Goal: Find specific page/section: Find specific page/section

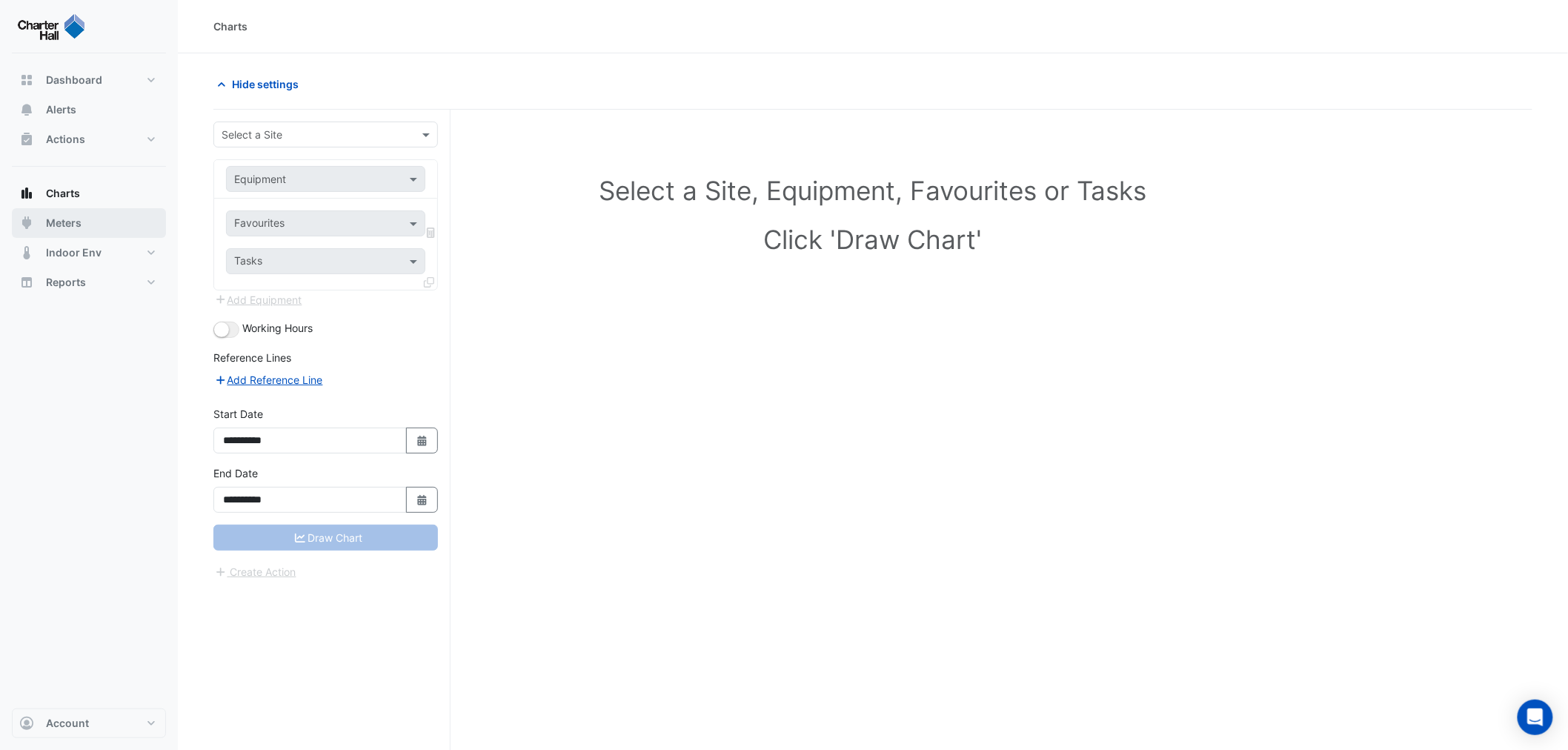
click at [79, 214] on button "Meters" at bounding box center [88, 223] width 154 height 30
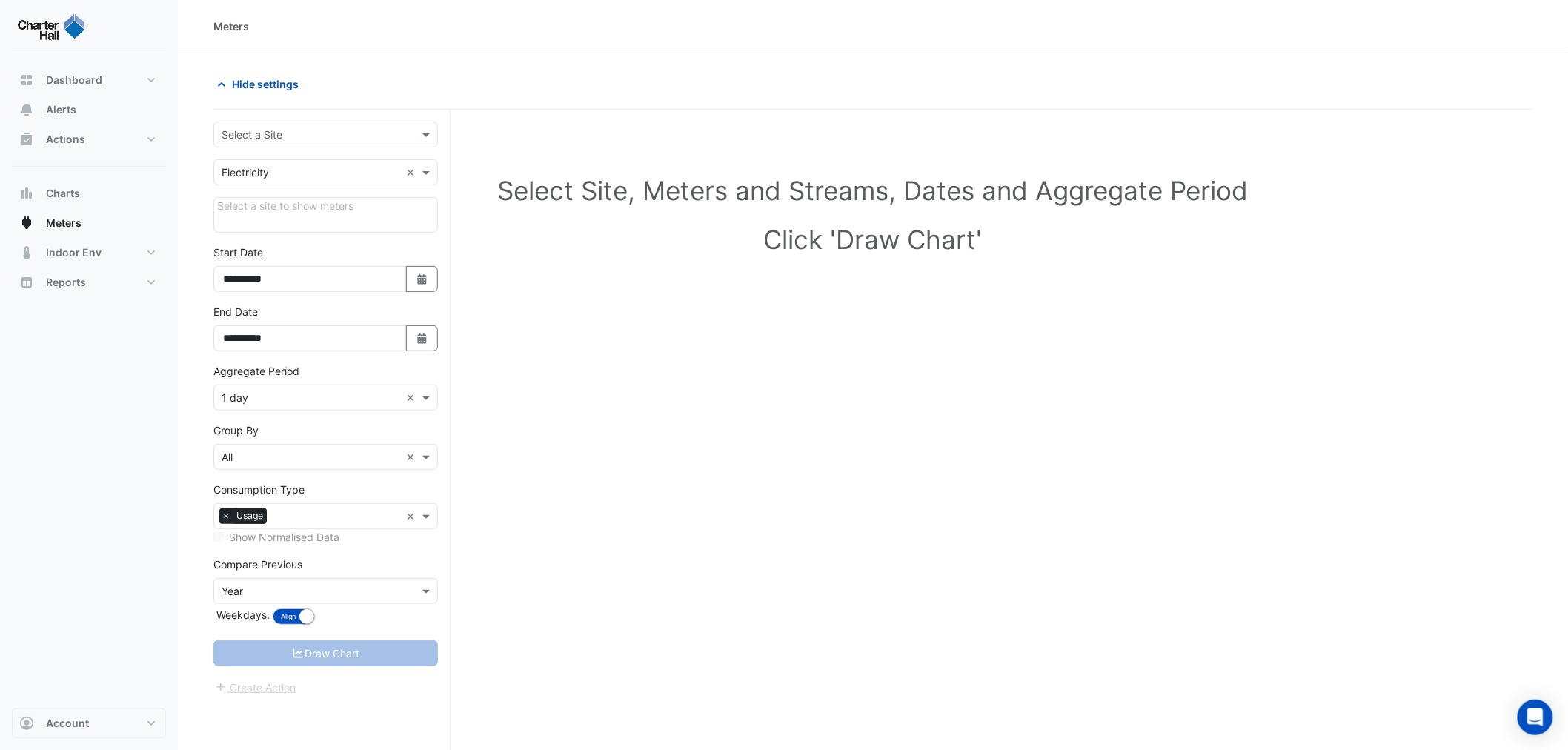
click at [331, 138] on input "text" at bounding box center [310, 135] width 179 height 15
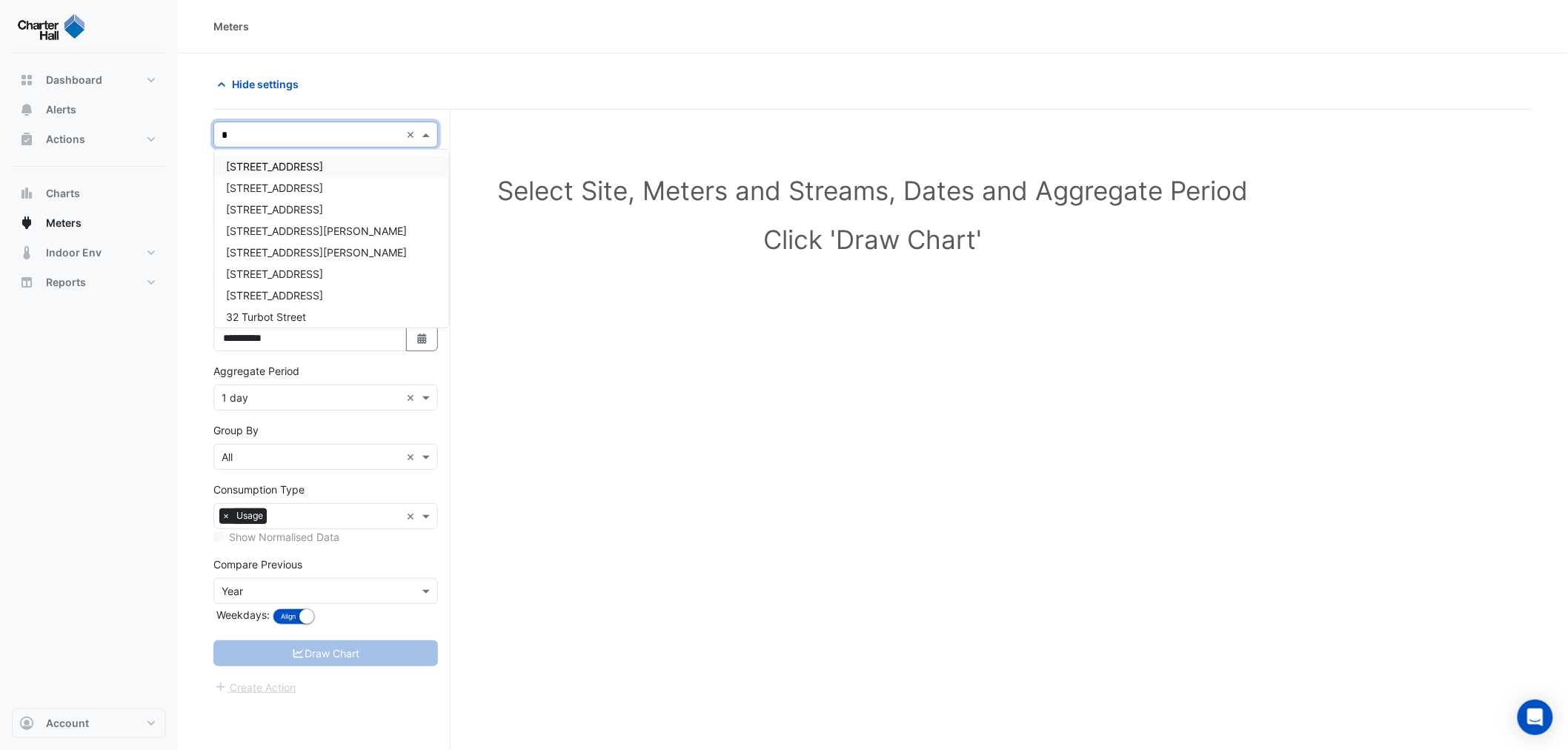
type input "**"
click at [339, 242] on div "[STREET_ADDRESS] ([GEOGRAPHIC_DATA])" at bounding box center [331, 252] width 235 height 21
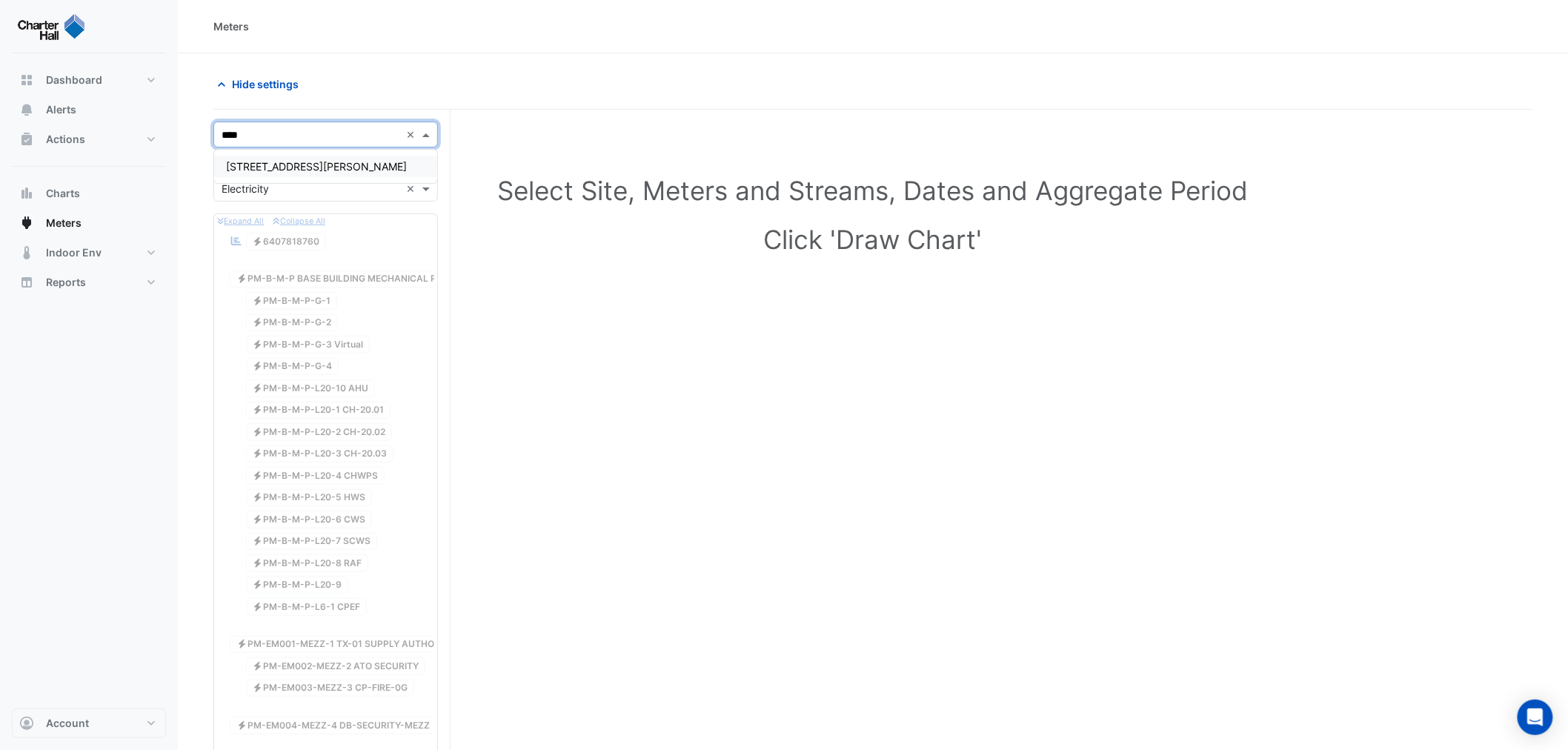
type input "*****"
click at [293, 165] on span "[STREET_ADDRESS][PERSON_NAME]" at bounding box center [317, 166] width 181 height 12
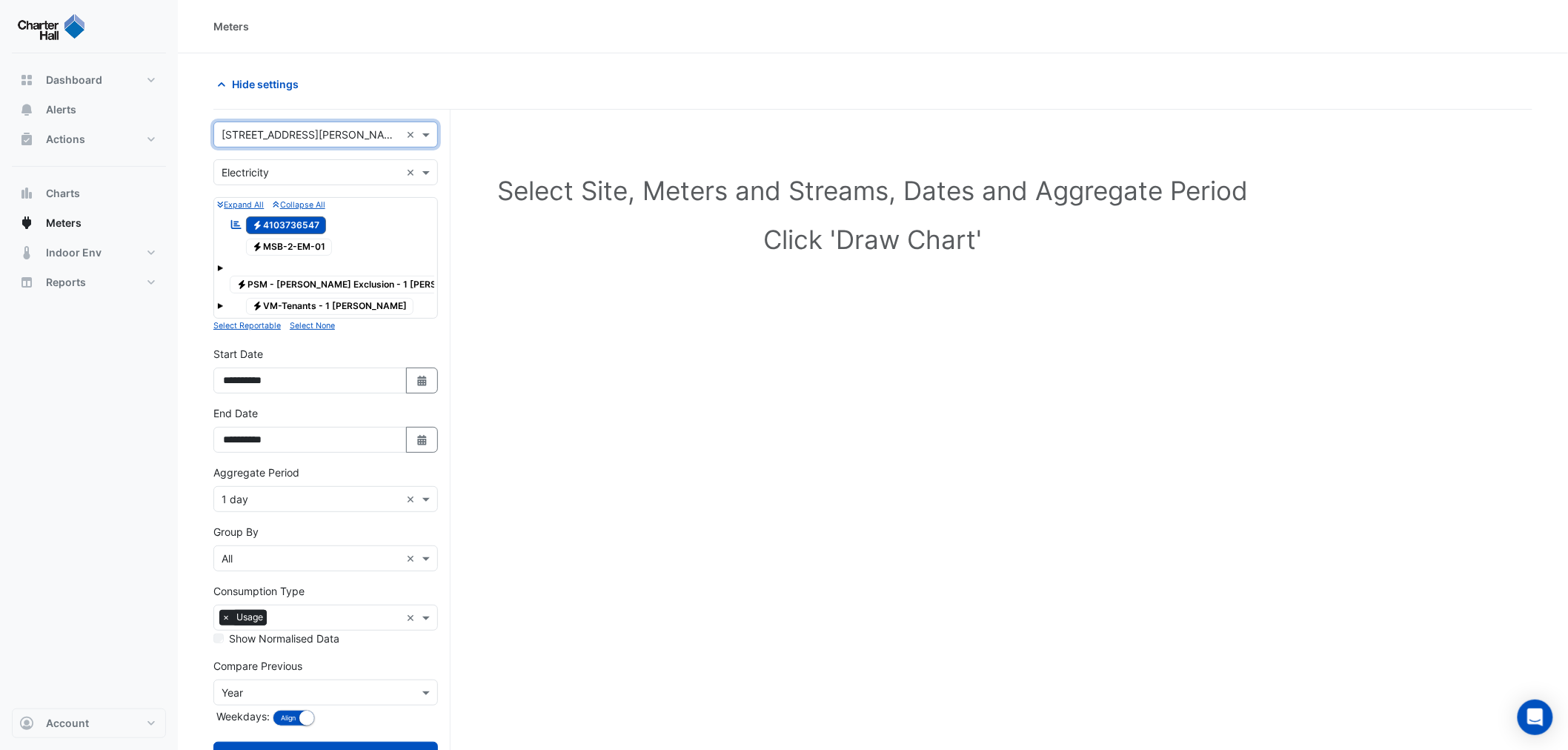
click at [218, 269] on span at bounding box center [220, 268] width 6 height 6
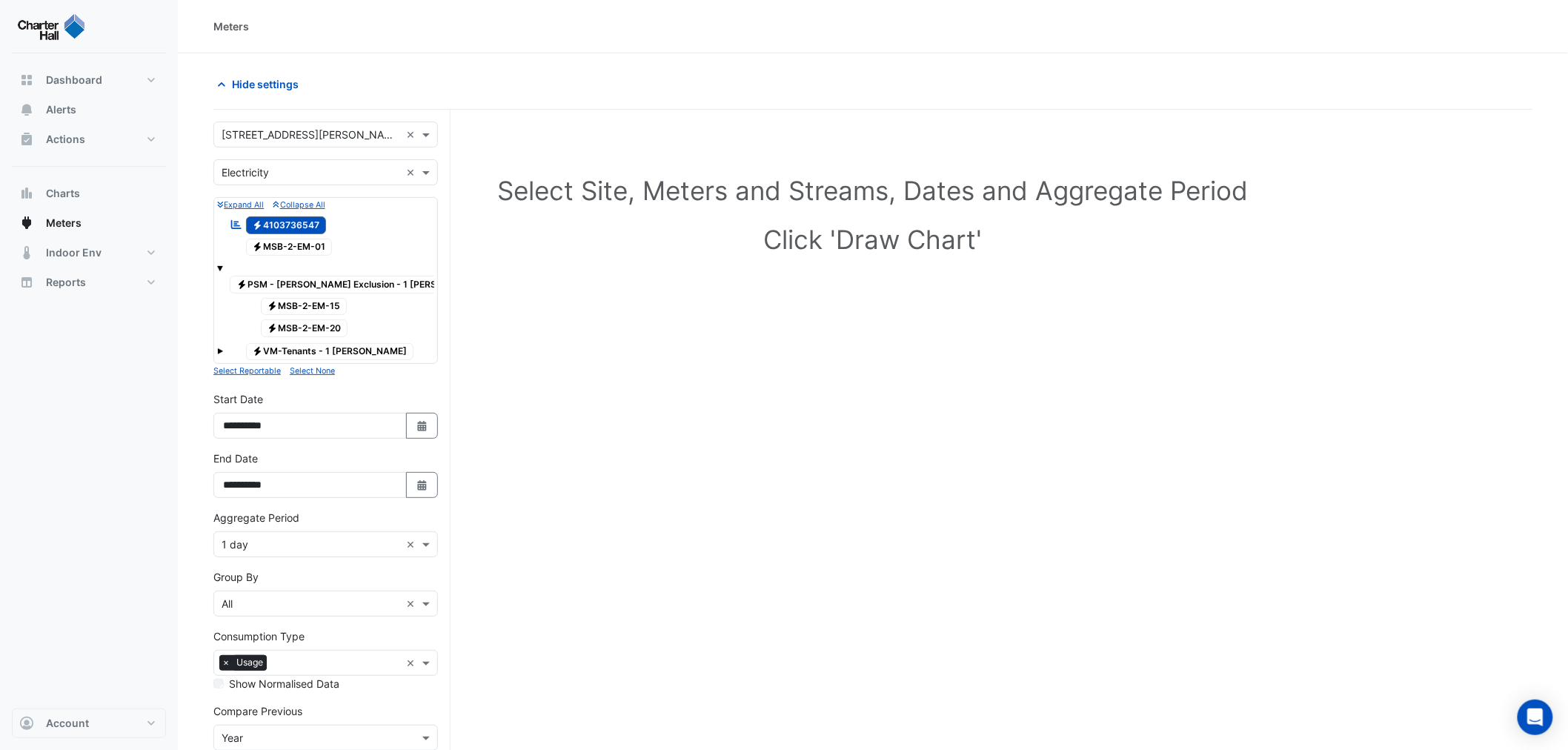
click at [218, 269] on span at bounding box center [220, 268] width 6 height 6
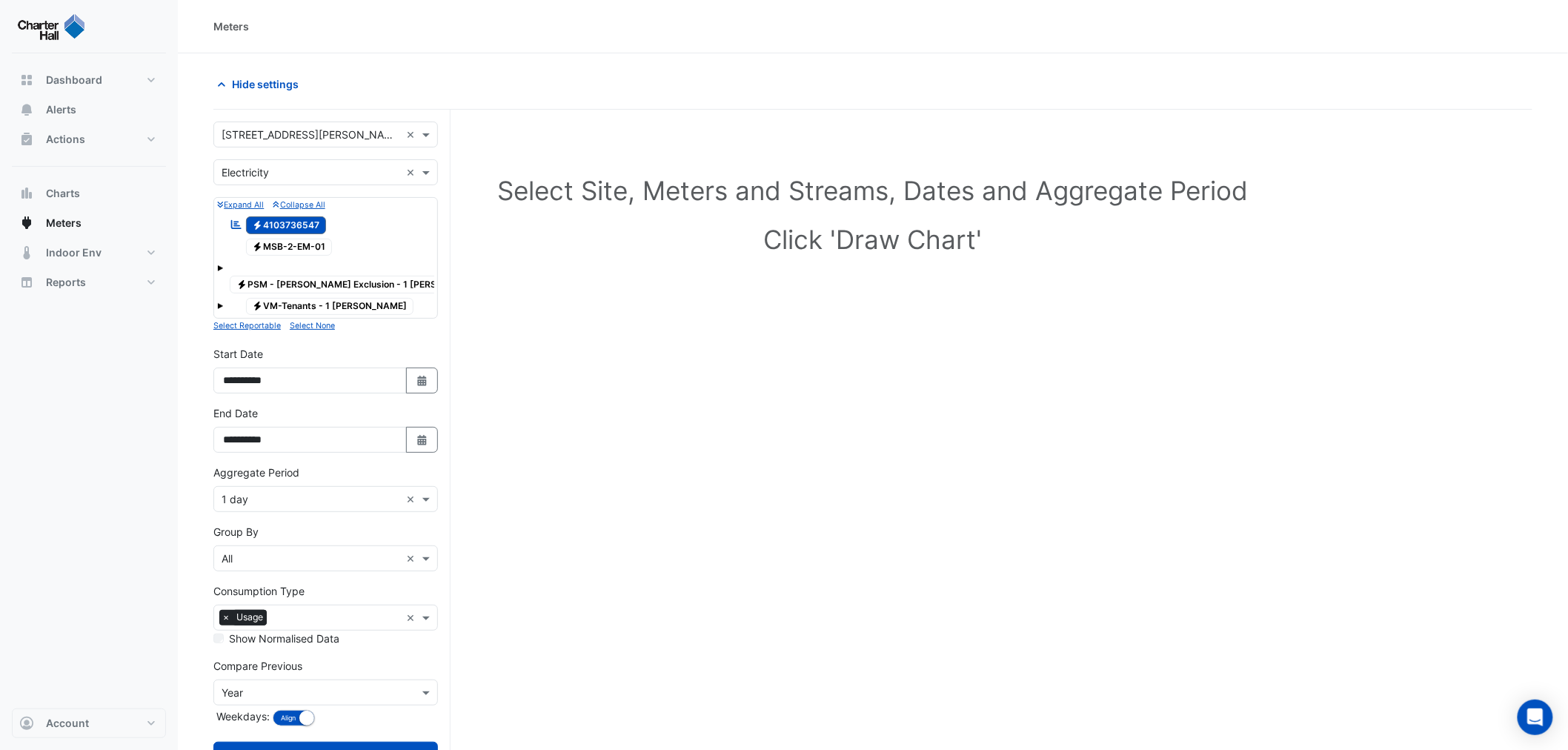
click at [220, 303] on span at bounding box center [220, 306] width 6 height 6
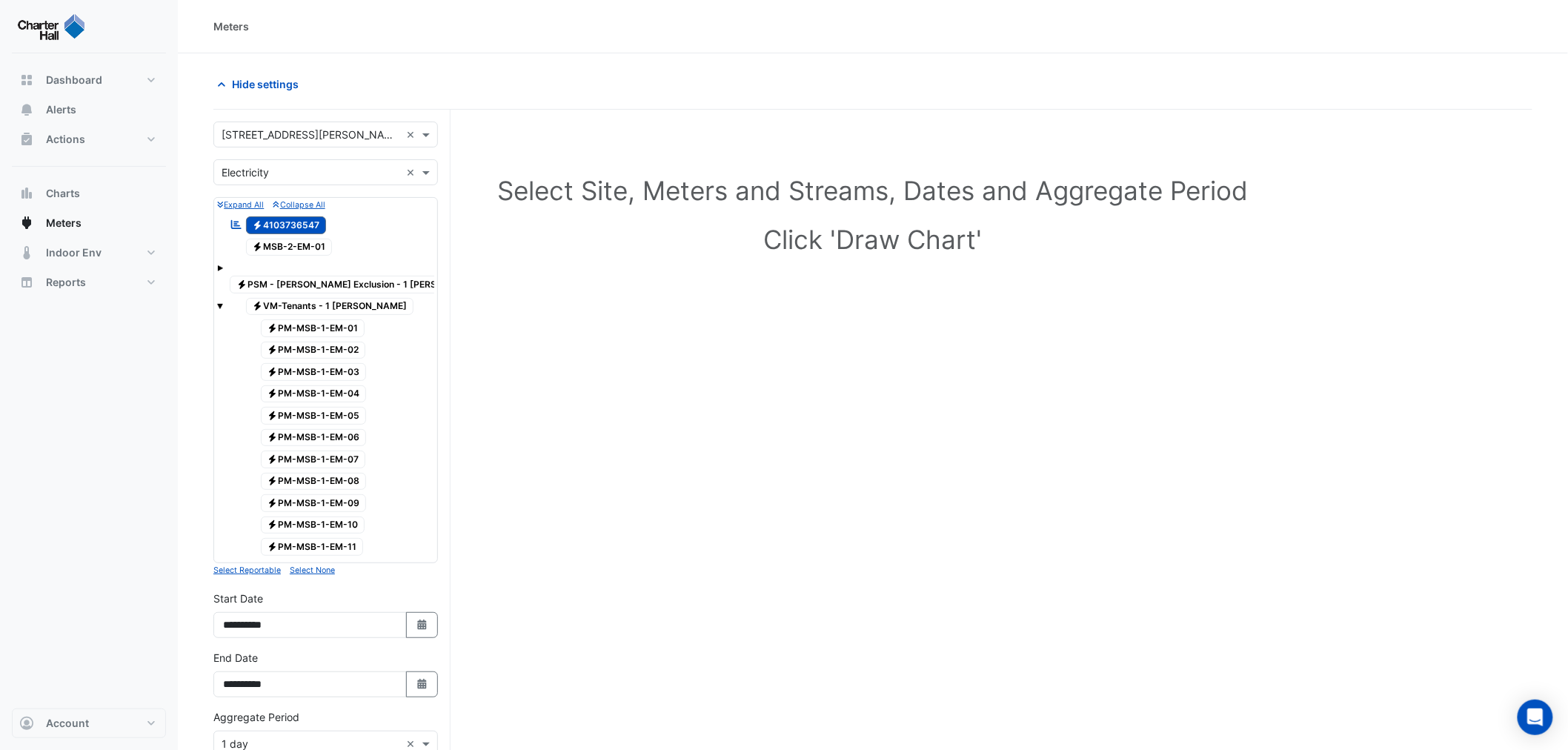
click at [220, 303] on span at bounding box center [220, 306] width 6 height 6
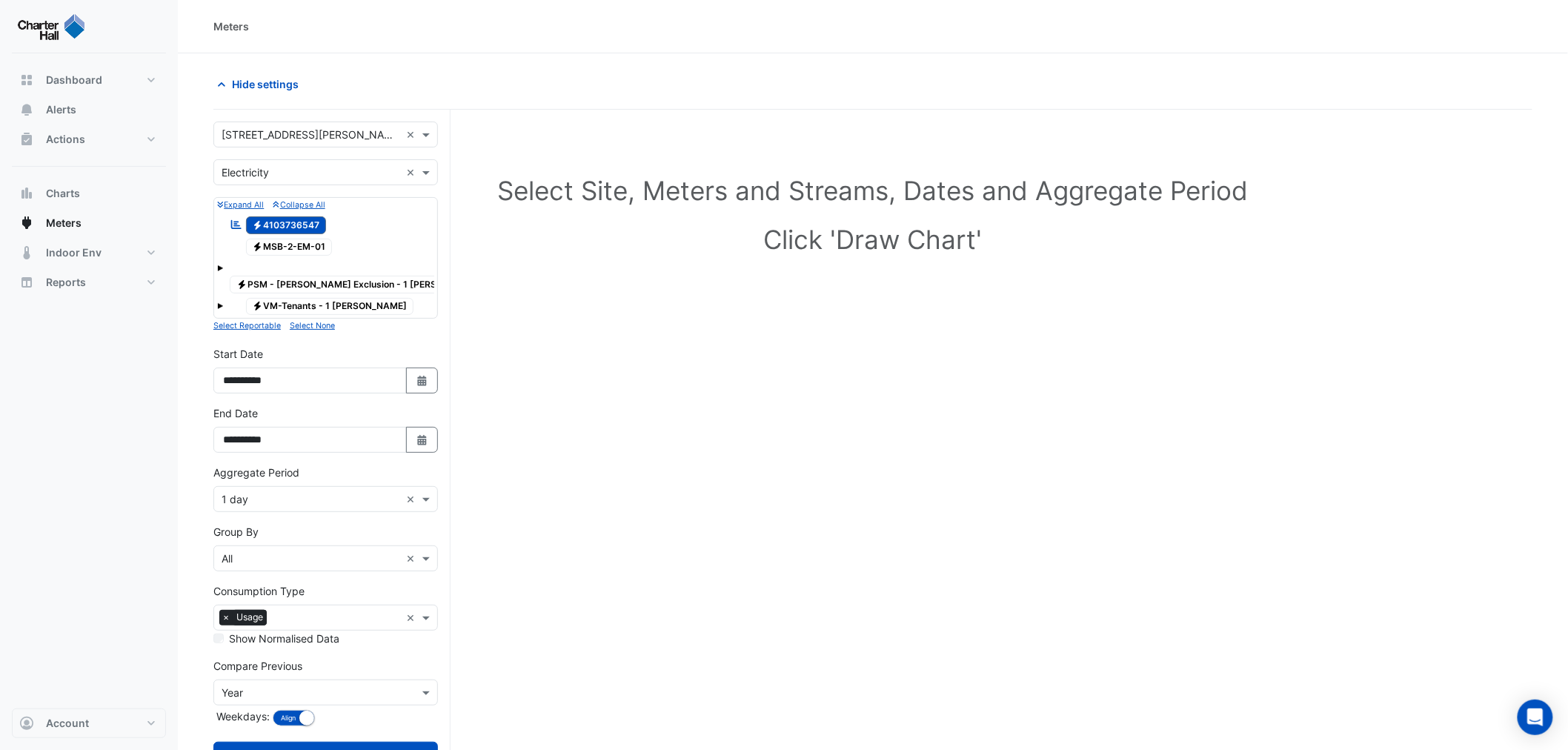
click at [217, 267] on span at bounding box center [220, 268] width 6 height 6
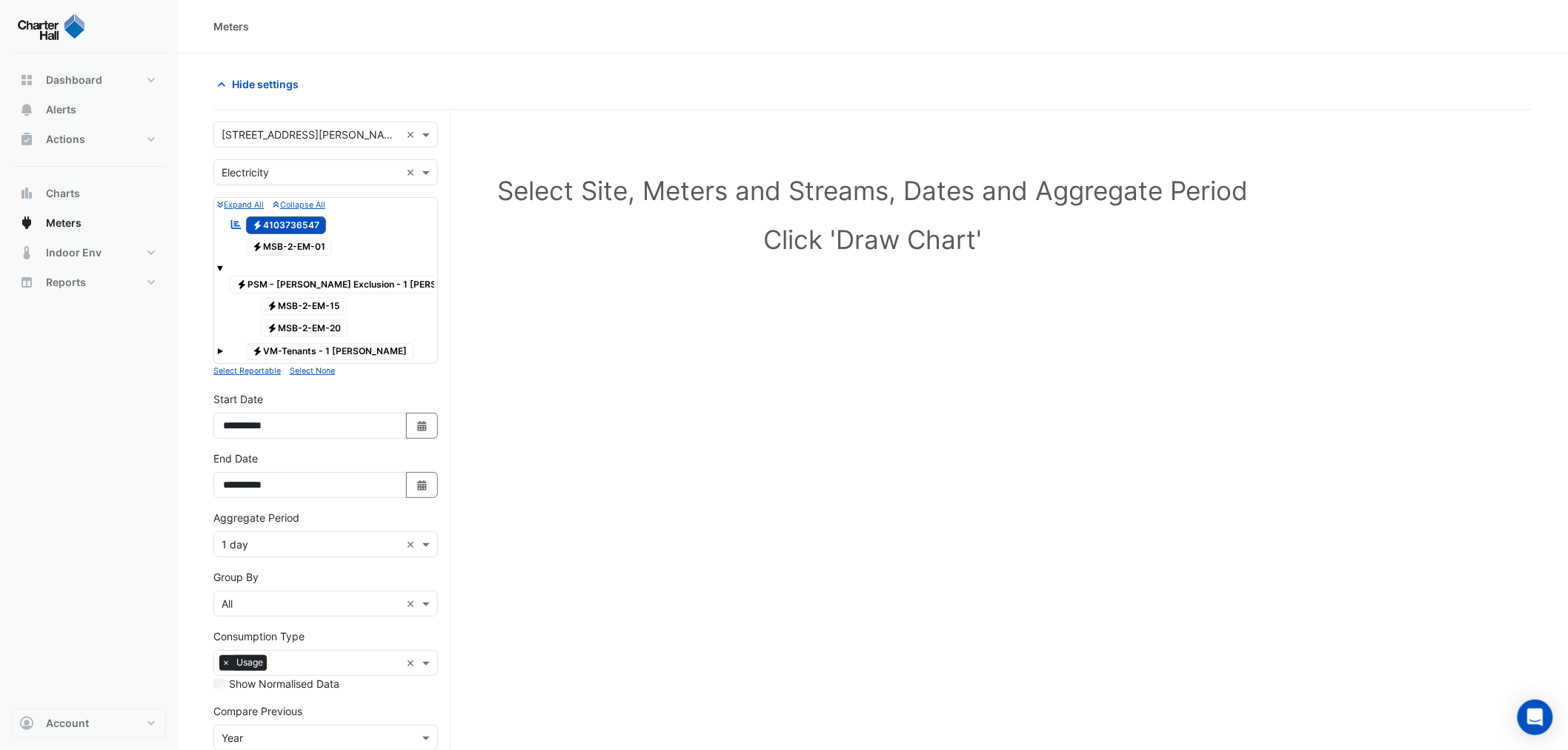
click at [238, 205] on small "Expand All" at bounding box center [240, 205] width 47 height 10
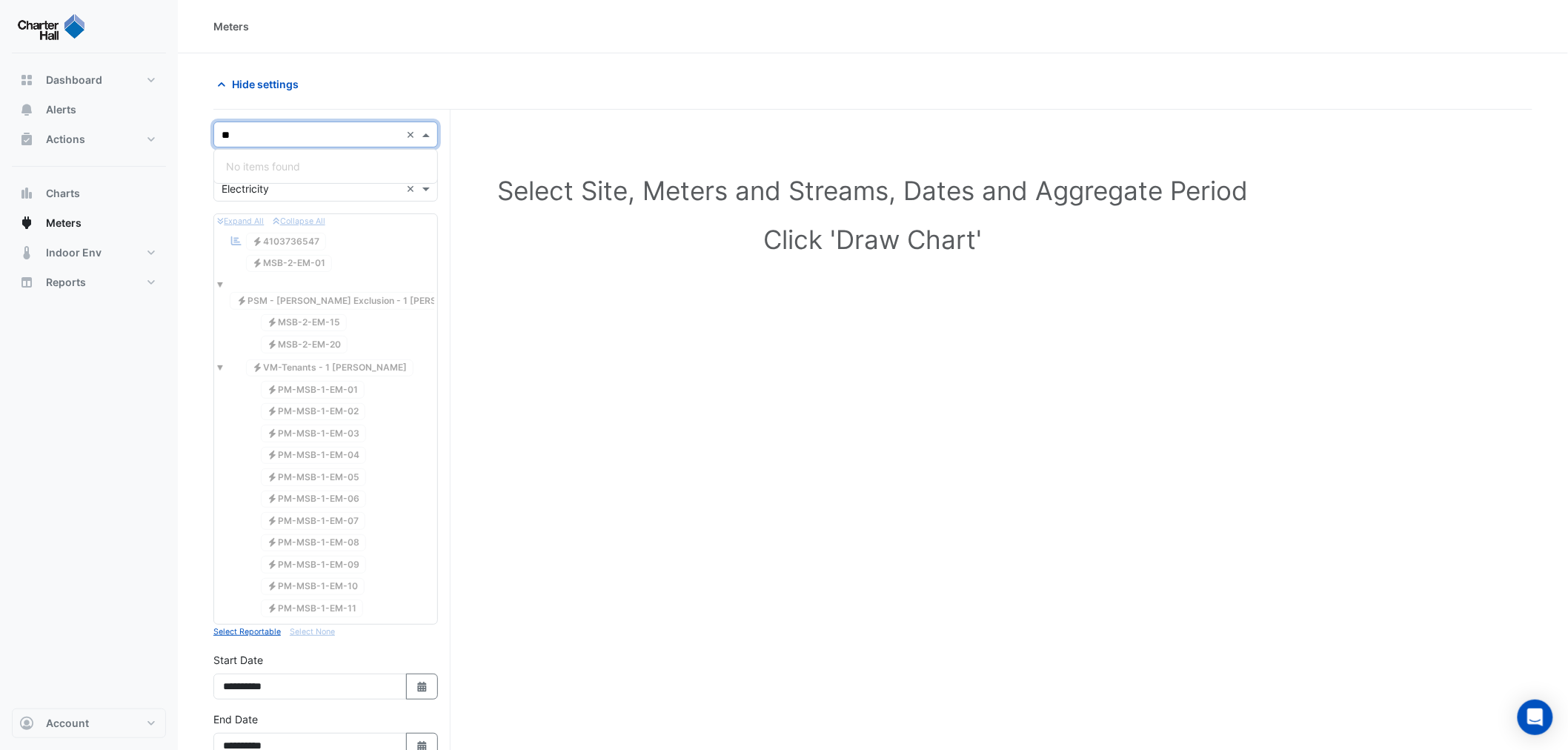
type input "*"
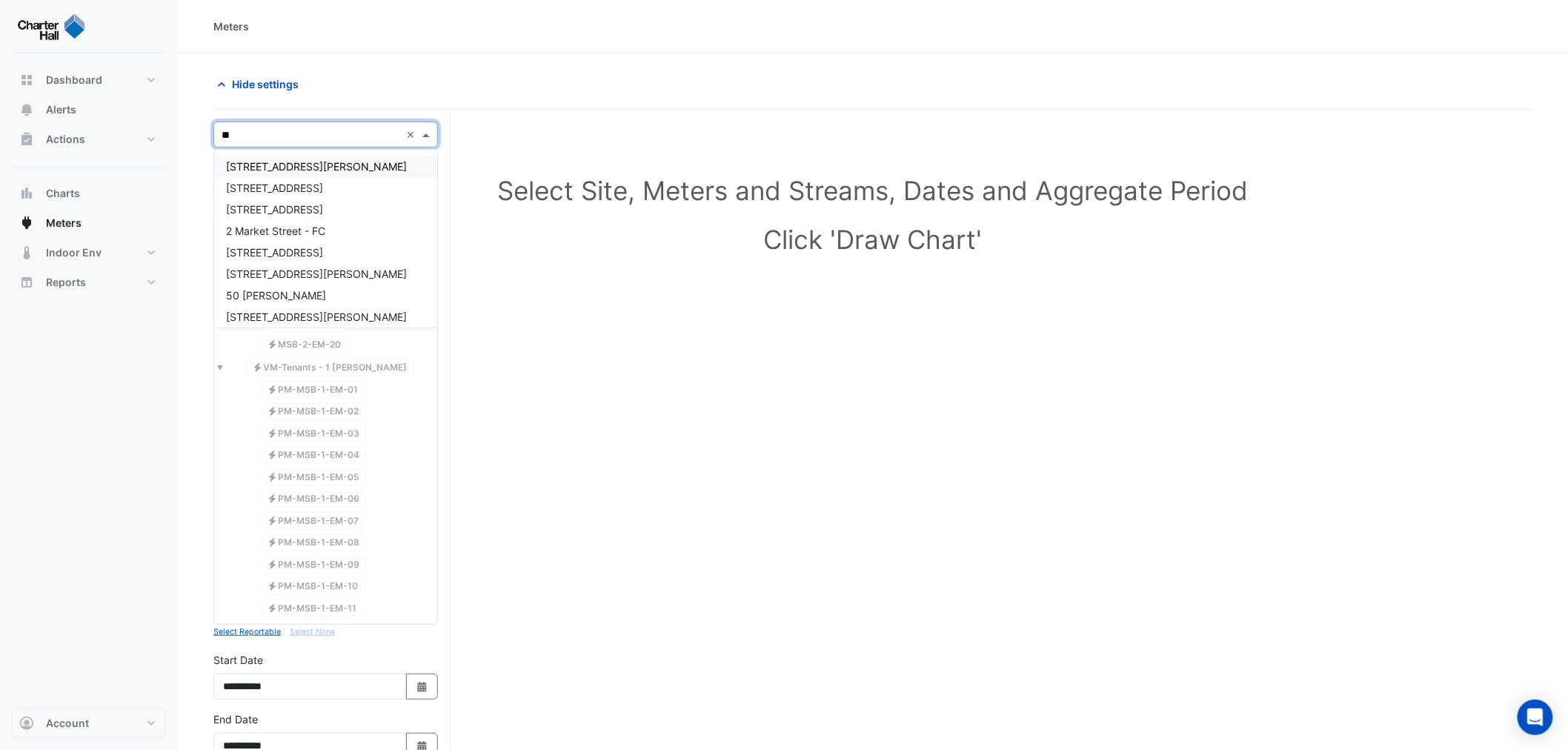
type input "***"
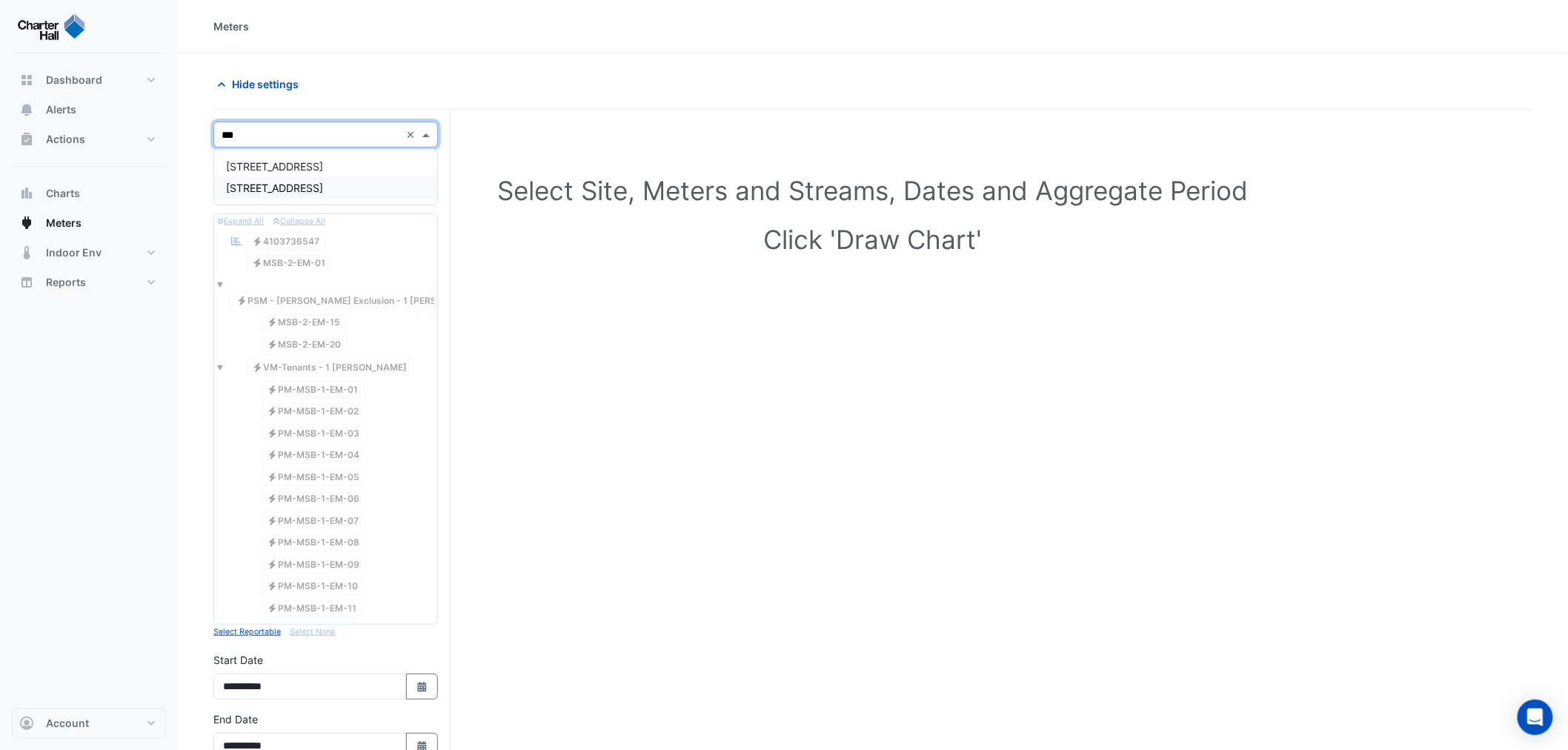
click at [315, 189] on span "[STREET_ADDRESS]" at bounding box center [274, 188] width 97 height 12
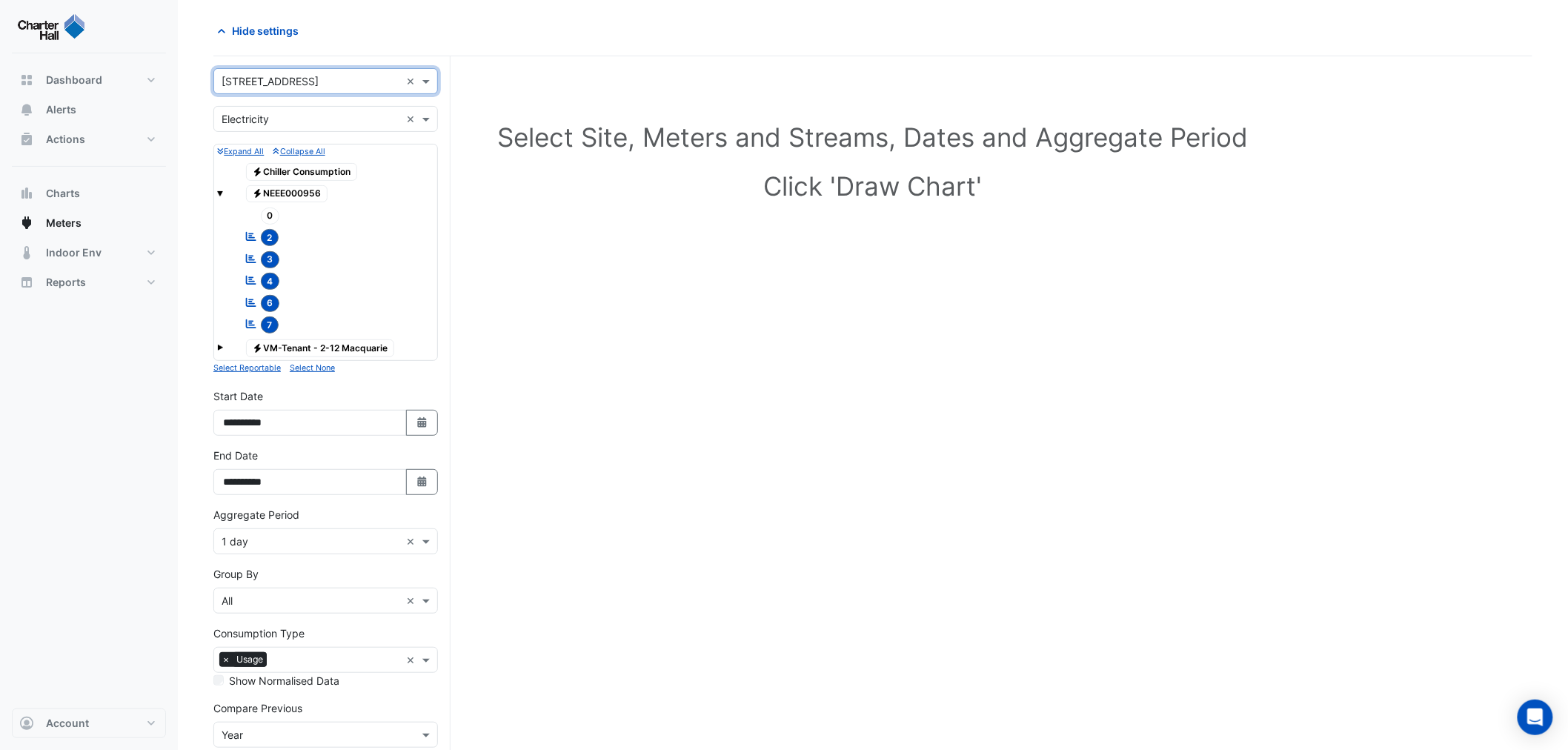
scroll to position [82, 0]
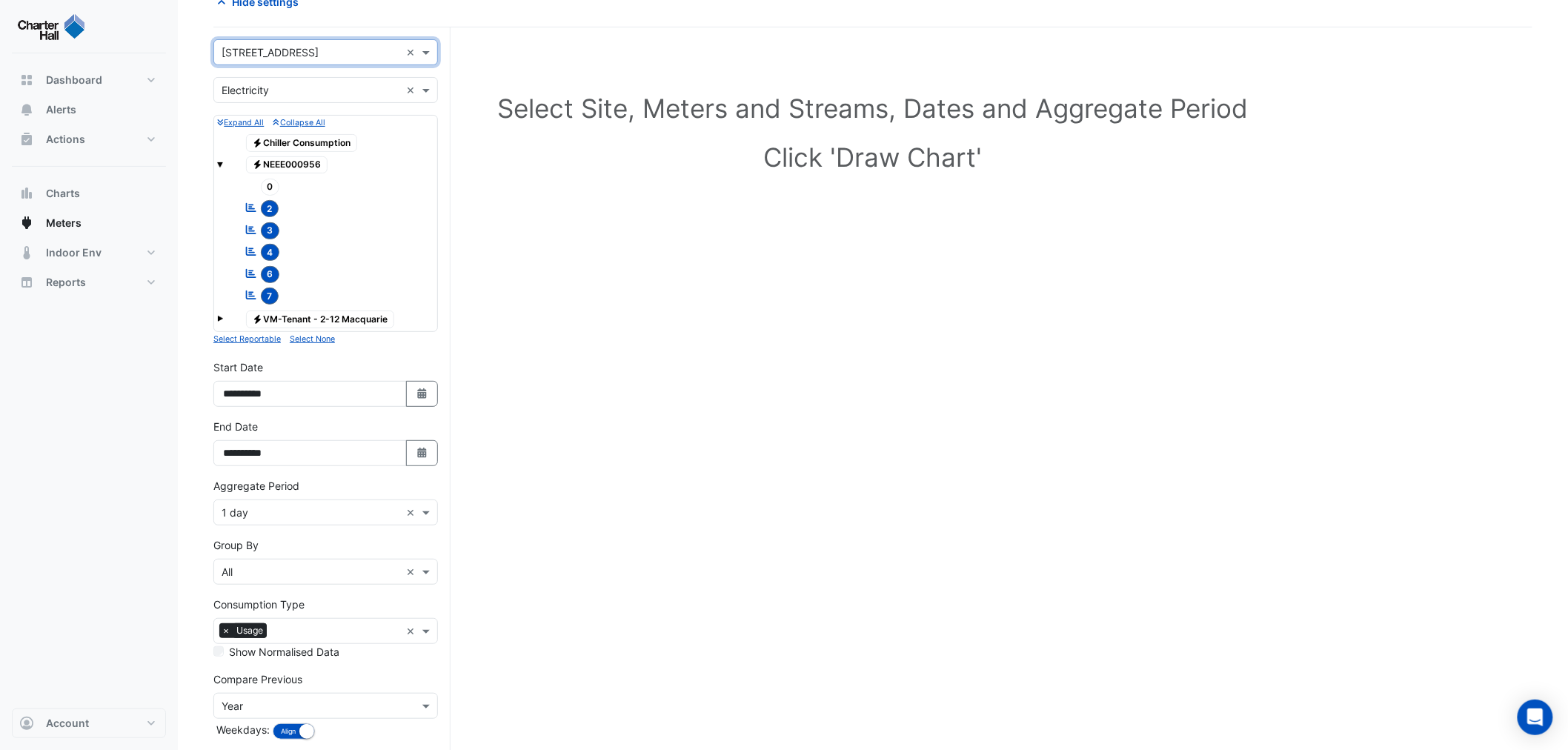
click at [218, 316] on span at bounding box center [220, 319] width 6 height 6
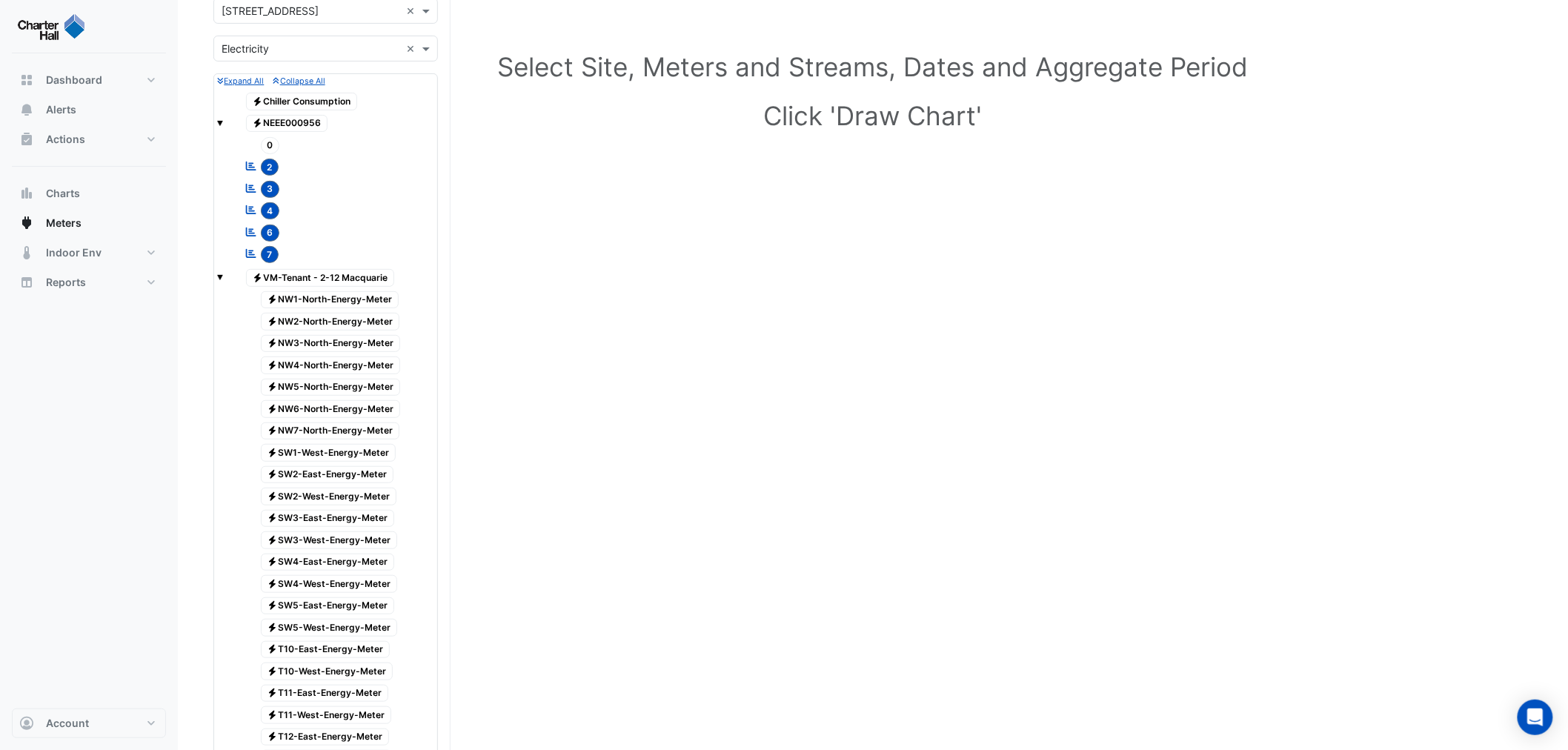
scroll to position [0, 0]
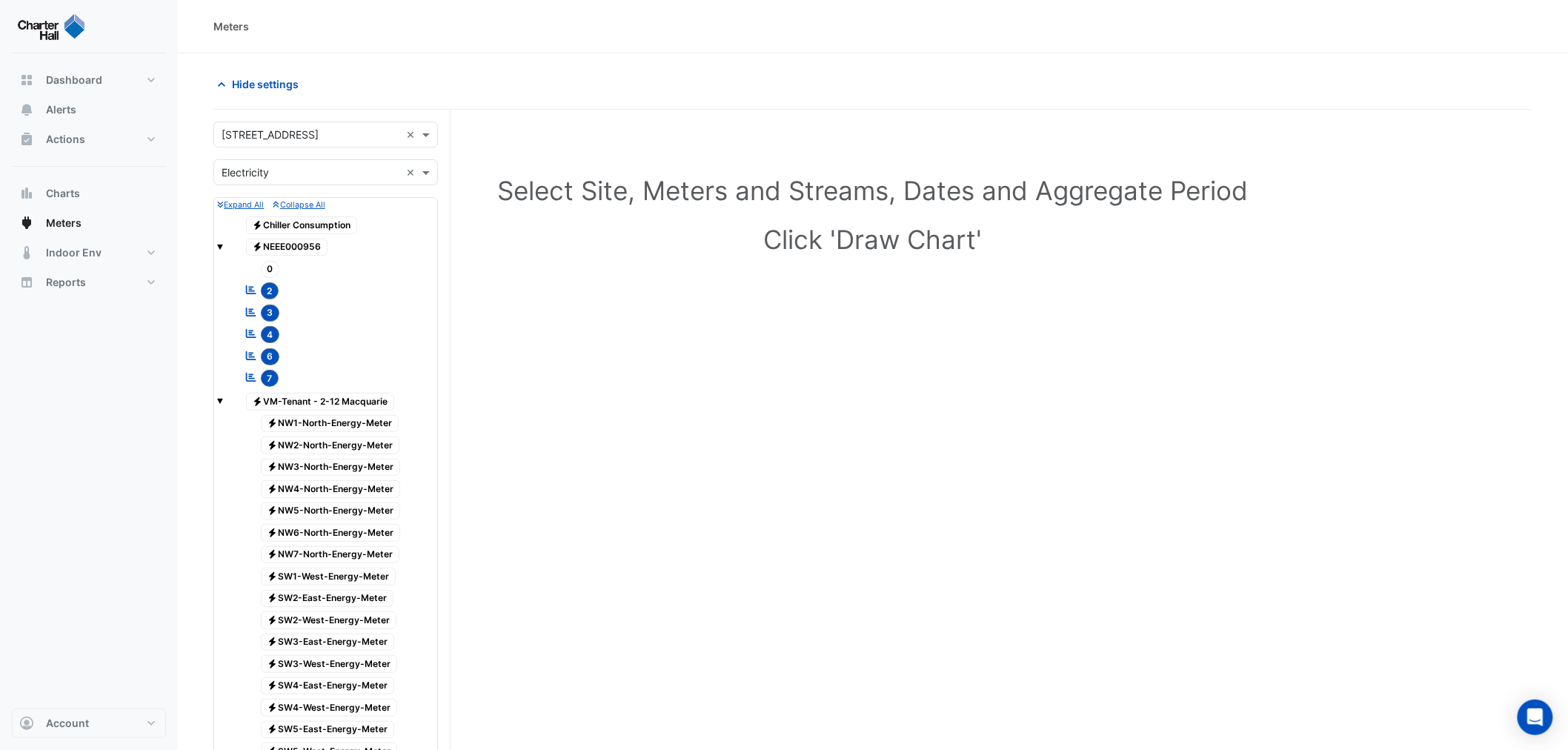
click at [218, 394] on span at bounding box center [220, 399] width 6 height 12
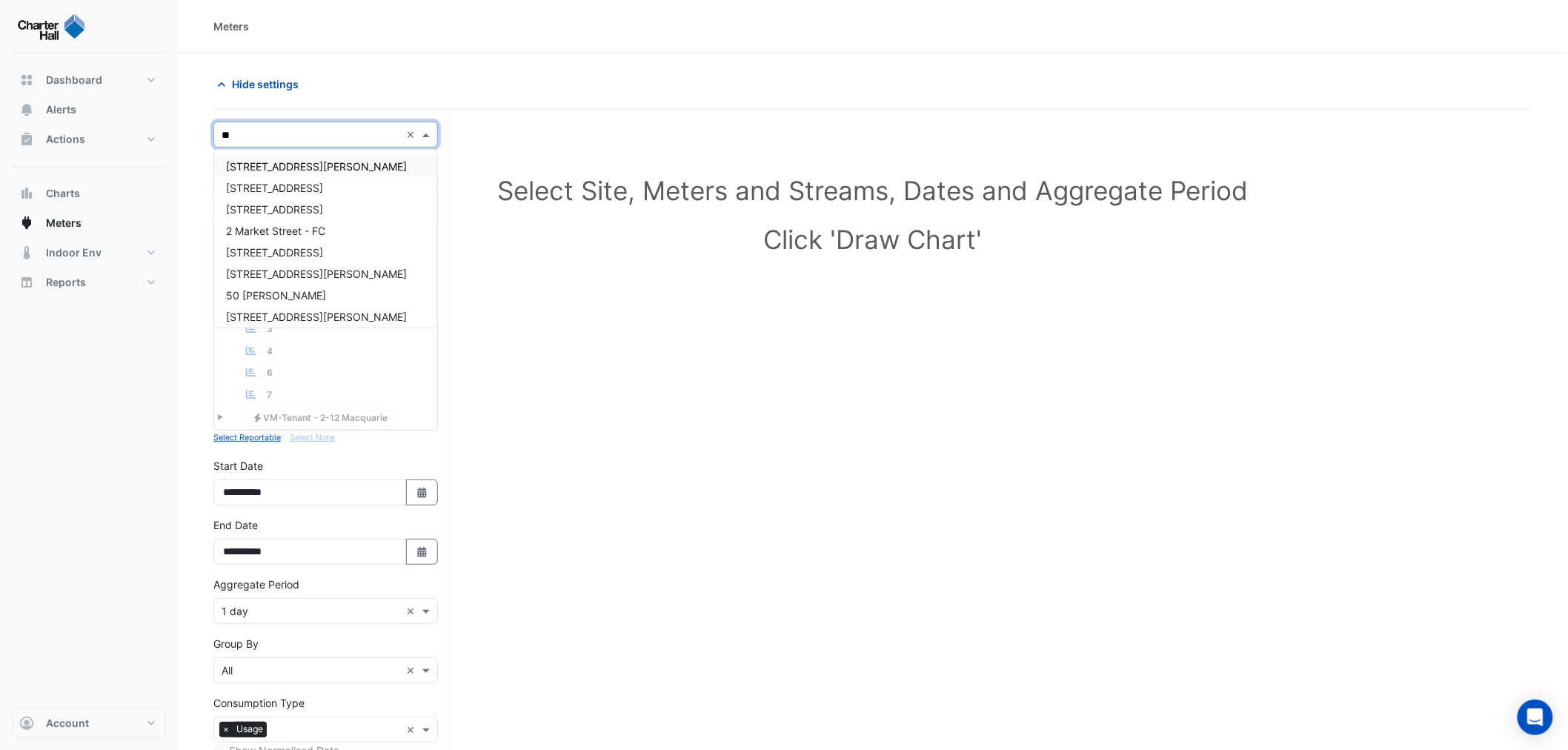
type input "***"
click at [287, 179] on div "[STREET_ADDRESS]" at bounding box center [325, 188] width 223 height 21
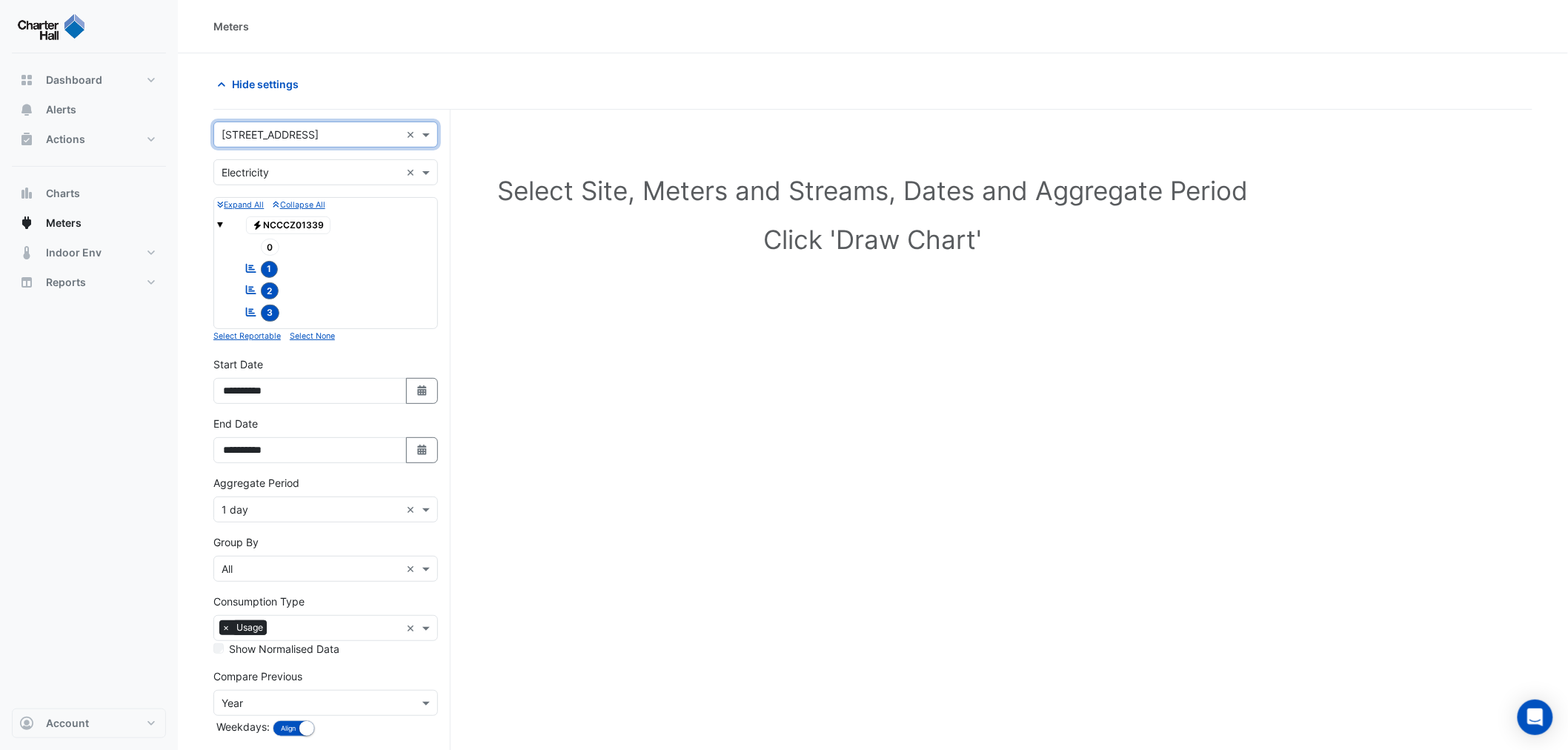
click at [365, 127] on input "text" at bounding box center [310, 135] width 179 height 15
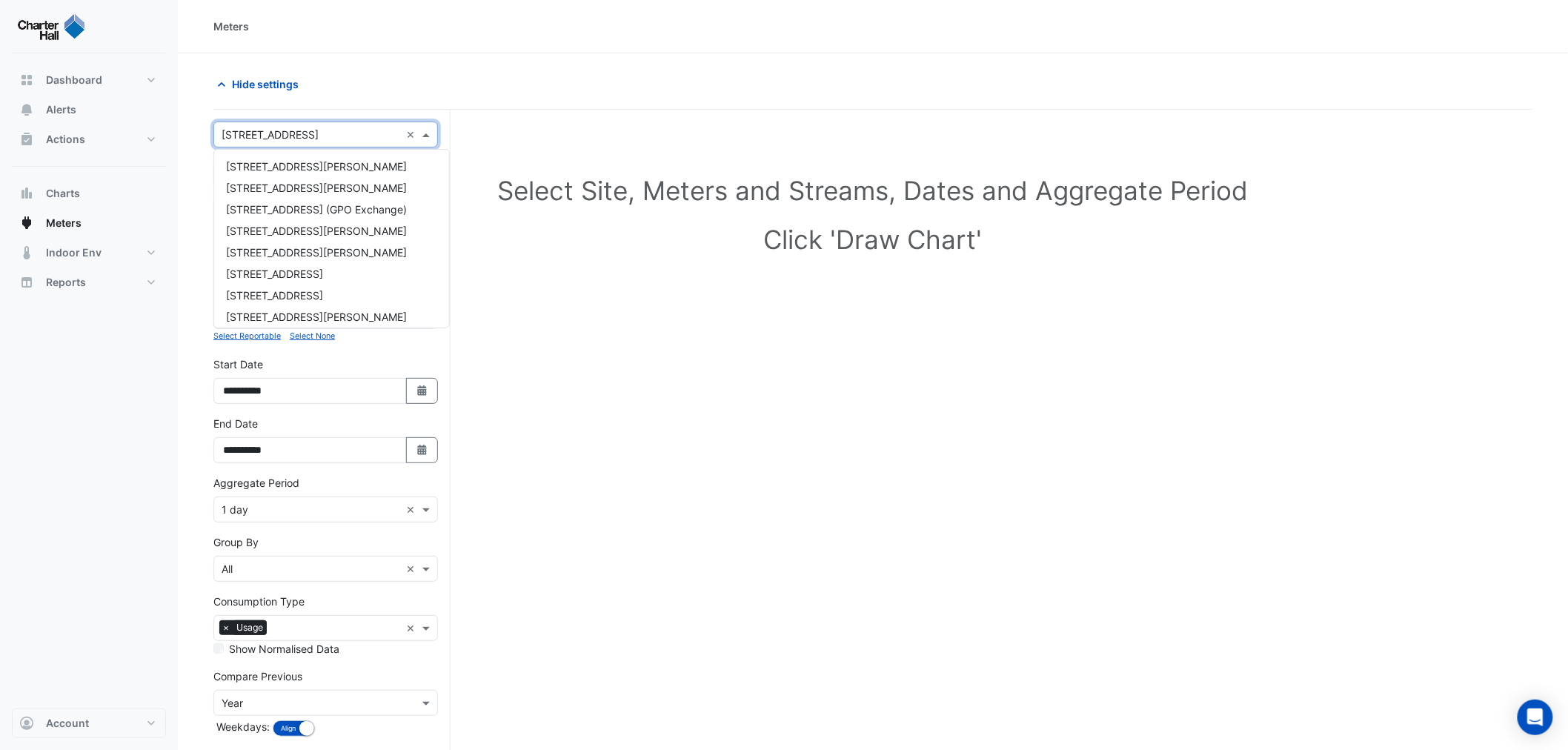
scroll to position [328, 0]
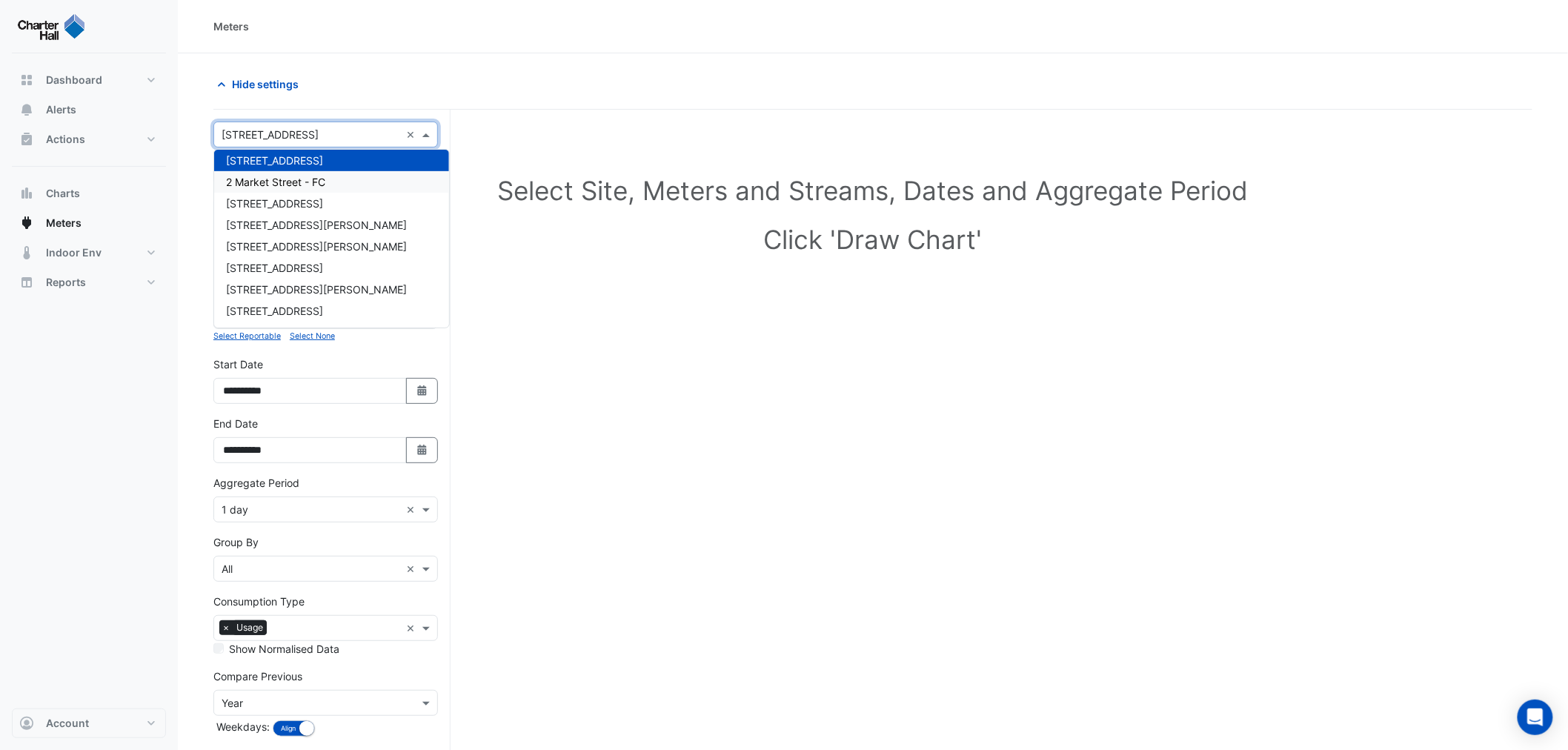
click at [322, 175] on span "2 Market Street - FC" at bounding box center [276, 182] width 100 height 12
